Goal: Task Accomplishment & Management: Manage account settings

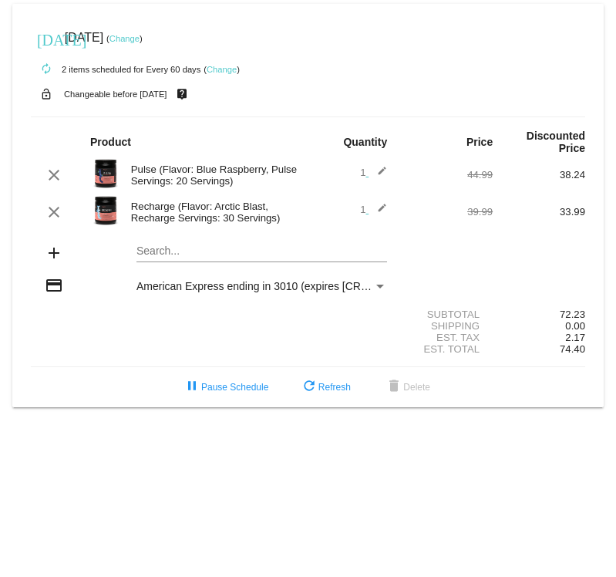
click at [140, 38] on link "Change" at bounding box center [124, 38] width 30 height 9
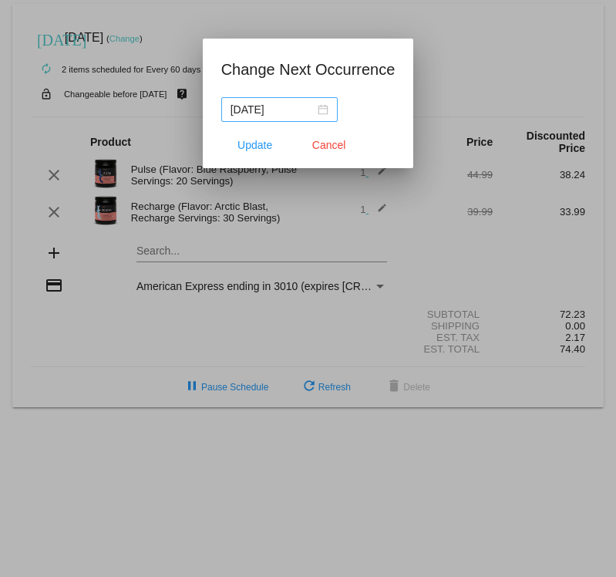
click at [307, 106] on div "2025-08-20" at bounding box center [280, 109] width 98 height 17
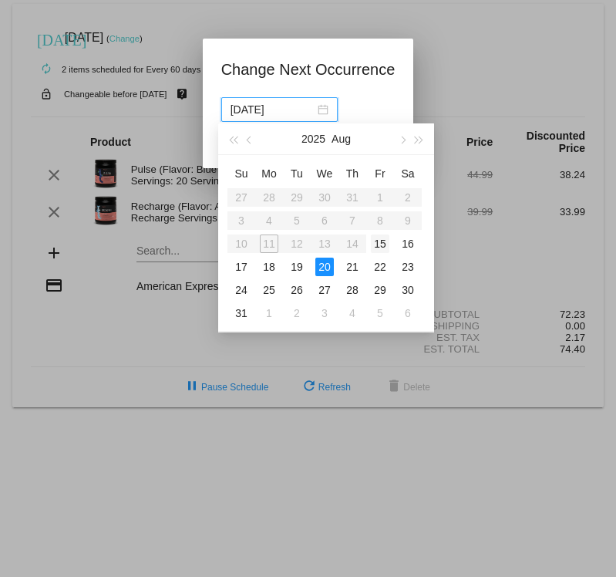
click at [378, 241] on div "15" at bounding box center [380, 243] width 19 height 19
type input "2025-08-15"
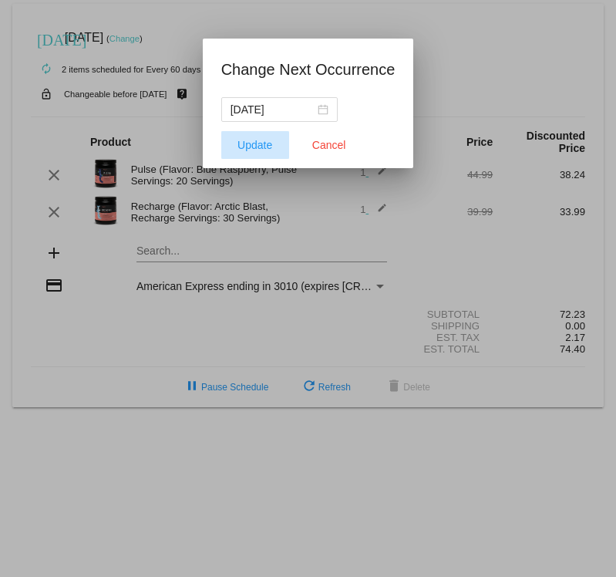
click at [244, 143] on span "Update" at bounding box center [254, 145] width 35 height 12
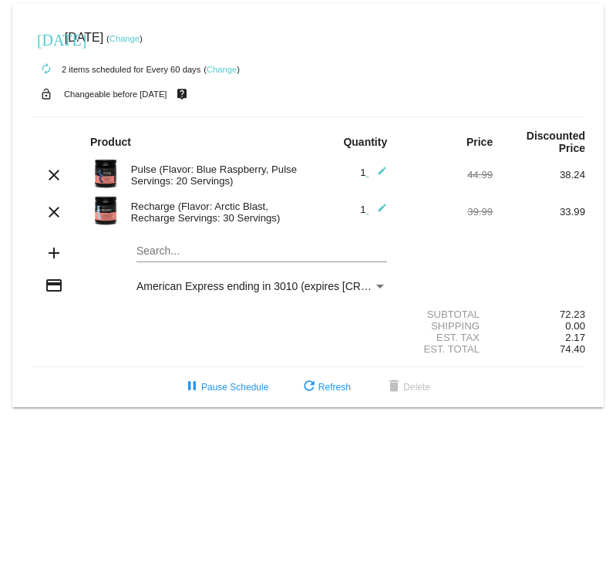
click at [379, 207] on mat-icon "edit" at bounding box center [378, 212] width 19 height 19
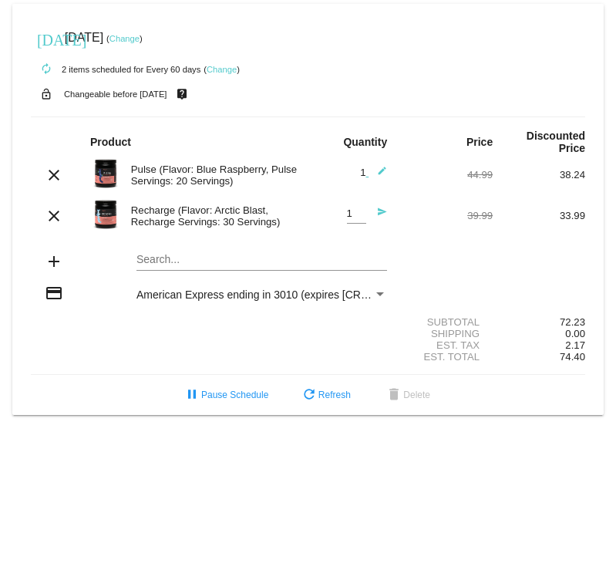
click at [220, 362] on div "Est. Total 74.40" at bounding box center [308, 357] width 554 height 12
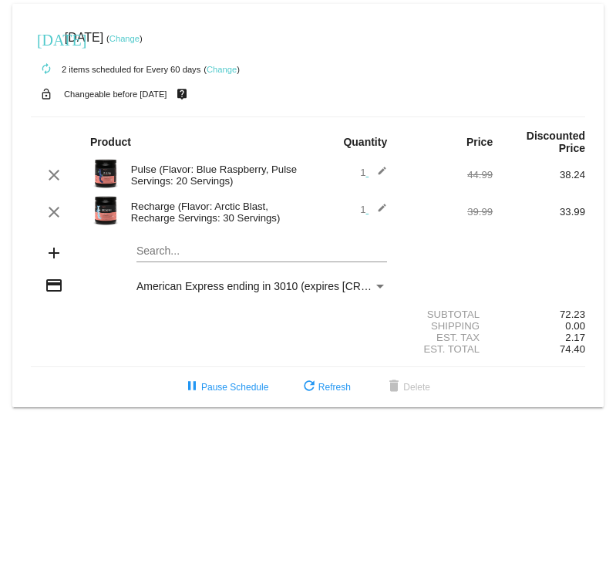
click at [383, 115] on mat-icon "edit" at bounding box center [378, 212] width 19 height 19
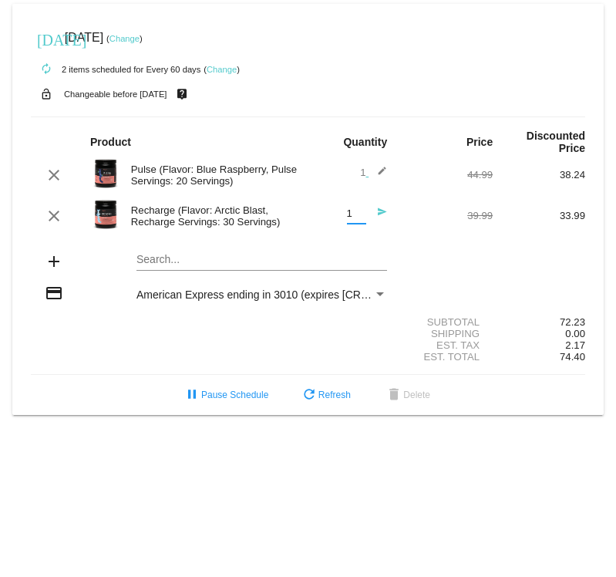
click at [353, 115] on input "1" at bounding box center [356, 214] width 19 height 12
type input "2"
click at [359, 115] on input "2" at bounding box center [356, 214] width 19 height 12
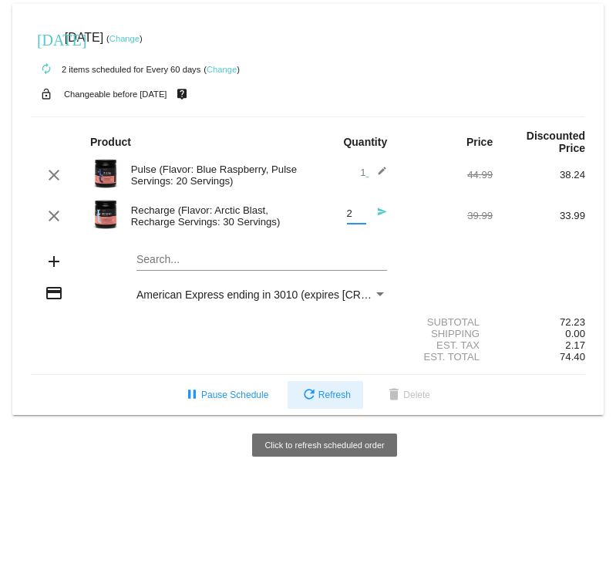
click at [331, 115] on span "refresh Refresh" at bounding box center [325, 394] width 51 height 11
